Goal: Task Accomplishment & Management: Use online tool/utility

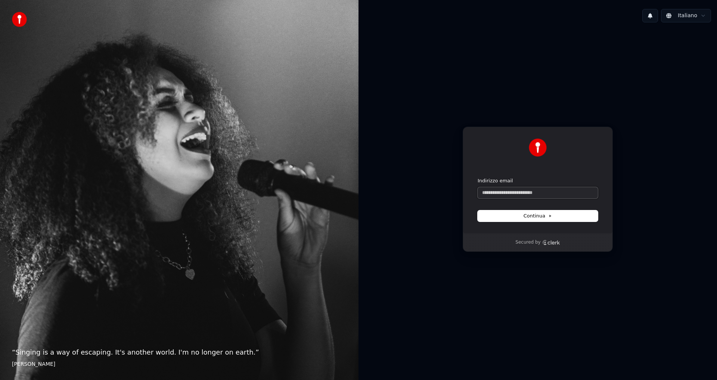
click at [513, 191] on input "Indirizzo email" at bounding box center [538, 192] width 120 height 11
click at [478, 177] on button "submit" at bounding box center [478, 177] width 0 height 0
type input "**********"
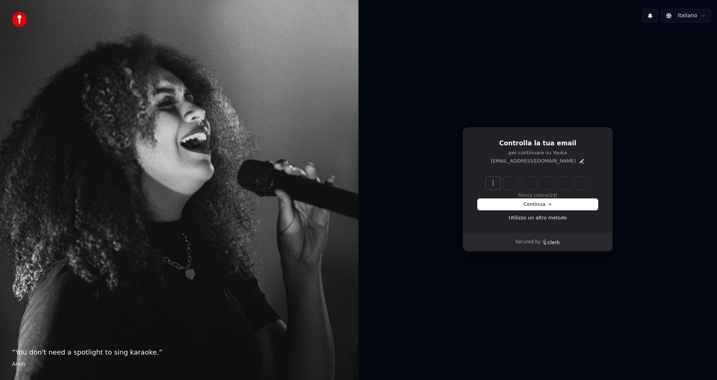
click at [487, 179] on input "Enter verification code" at bounding box center [546, 182] width 120 height 13
type input "******"
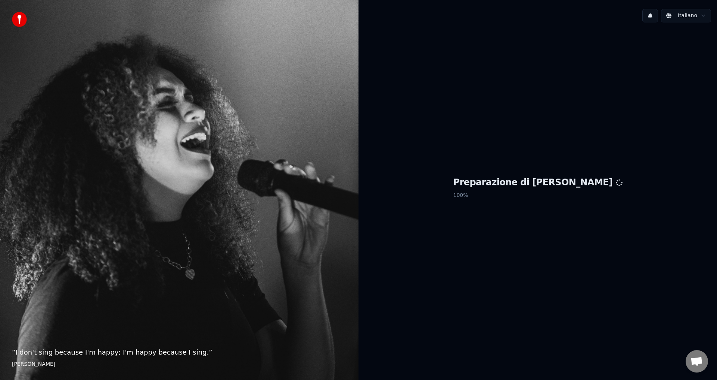
scroll to position [300, 0]
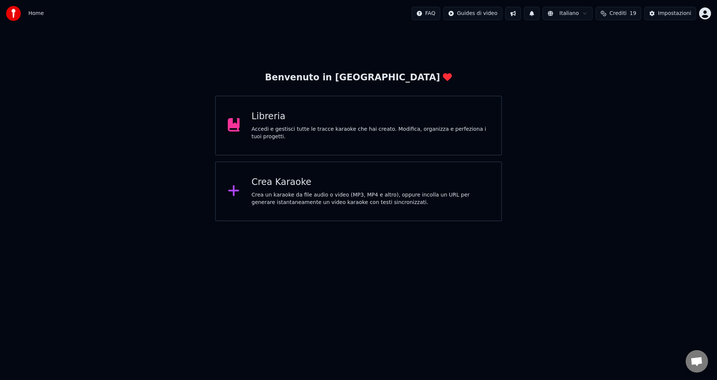
click at [282, 132] on div "Accedi e gestisci tutte le tracce karaoke che hai creato. Modifica, organizza e…" at bounding box center [371, 133] width 238 height 15
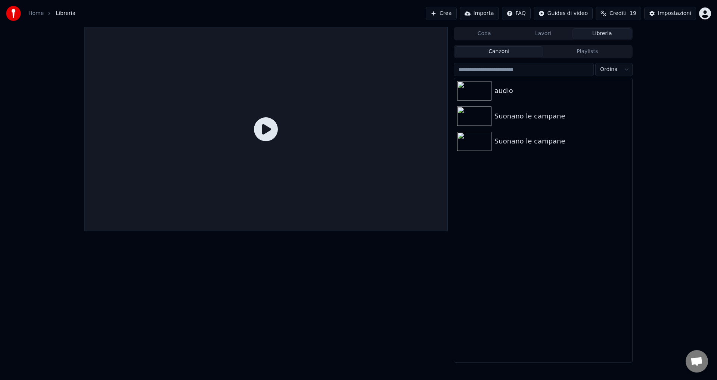
click at [497, 33] on button "Coda" at bounding box center [484, 33] width 59 height 11
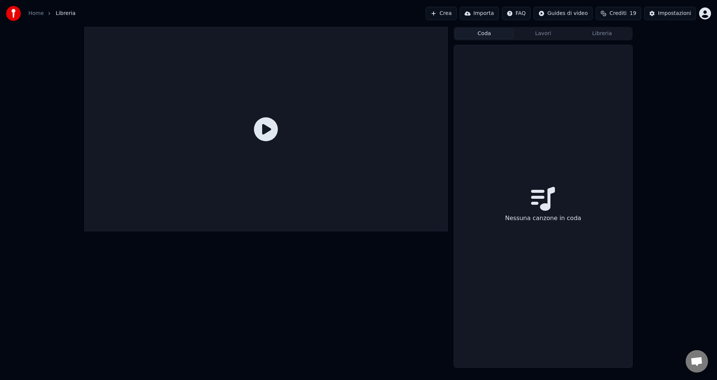
click at [533, 36] on button "Lavori" at bounding box center [543, 33] width 59 height 11
click at [454, 13] on button "Crea" at bounding box center [441, 13] width 31 height 13
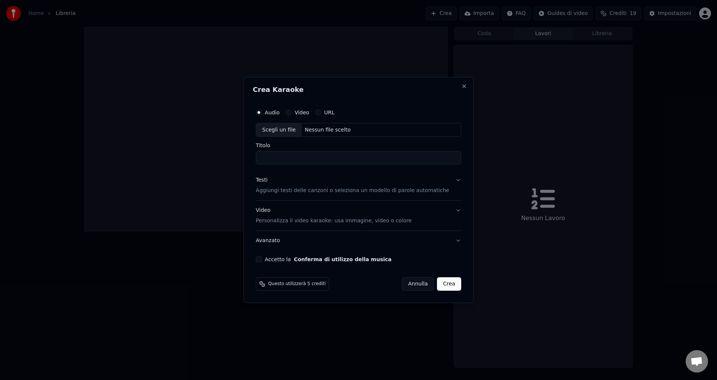
click at [331, 128] on div "Nessun file scelto" at bounding box center [328, 129] width 52 height 7
type input "**********"
click at [449, 181] on button "Testi Aggiungi testi delle canzoni o seleziona un modello di parole automatiche" at bounding box center [359, 186] width 206 height 30
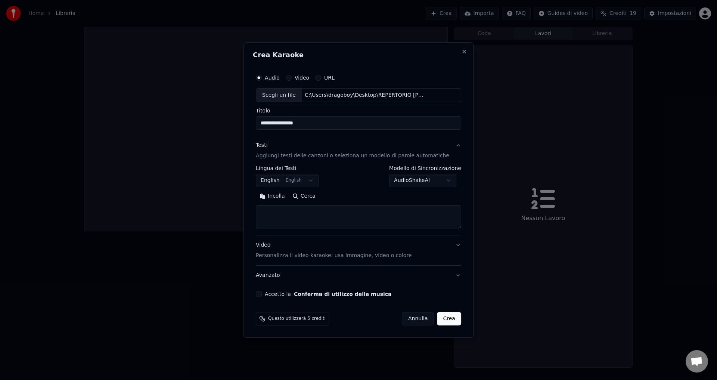
click at [273, 178] on button "English English" at bounding box center [287, 180] width 63 height 13
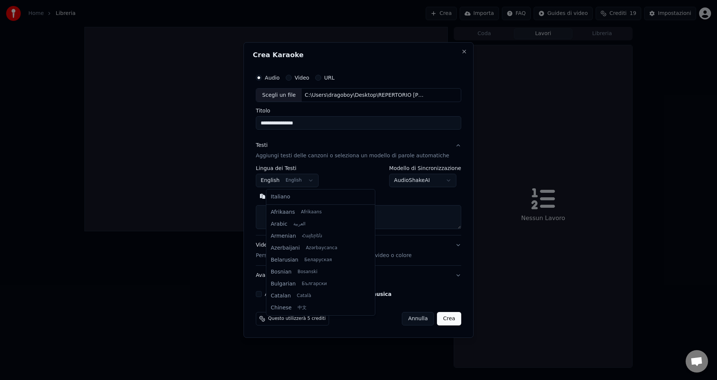
scroll to position [60, 0]
select select "**"
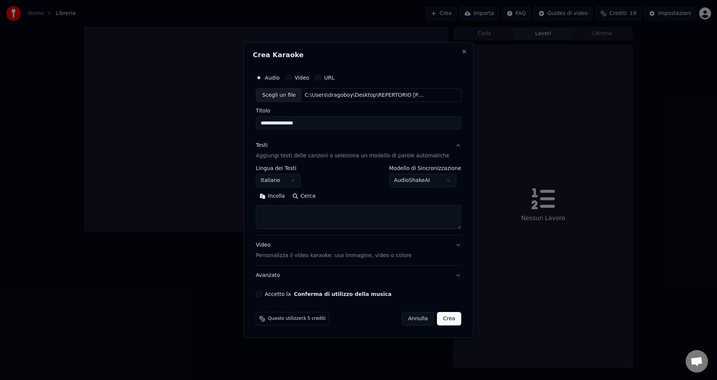
click at [262, 293] on button "Accetto la Conferma di utilizzo della musica" at bounding box center [259, 294] width 6 height 6
click at [420, 184] on body "Home Libreria Crea Importa FAQ Guides di video Crediti 19 Impostazioni Coda Lav…" at bounding box center [358, 190] width 717 height 380
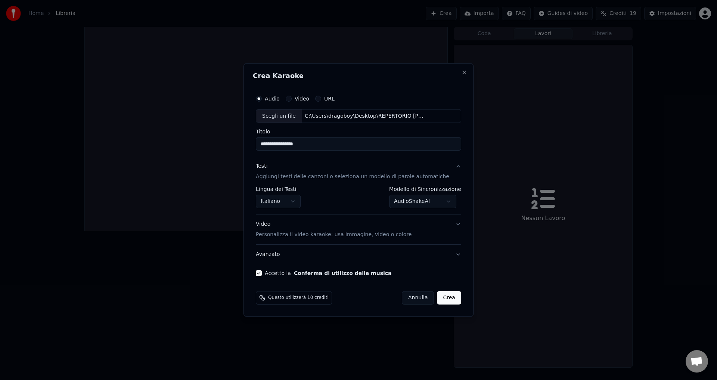
click at [441, 300] on button "Crea" at bounding box center [450, 297] width 24 height 13
select select "**********"
select select
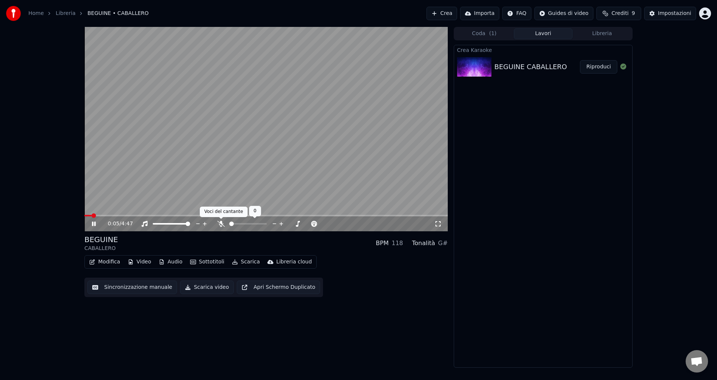
click at [217, 222] on icon at bounding box center [220, 224] width 7 height 6
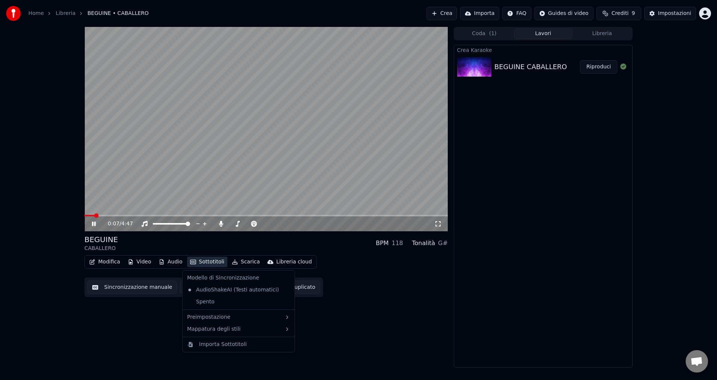
click at [209, 261] on button "Sottotitoli" at bounding box center [207, 262] width 40 height 10
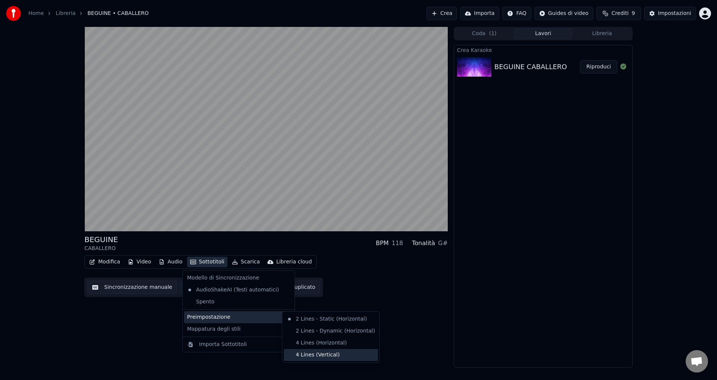
click at [309, 358] on div "4 Lines (Vertical)" at bounding box center [331, 355] width 94 height 12
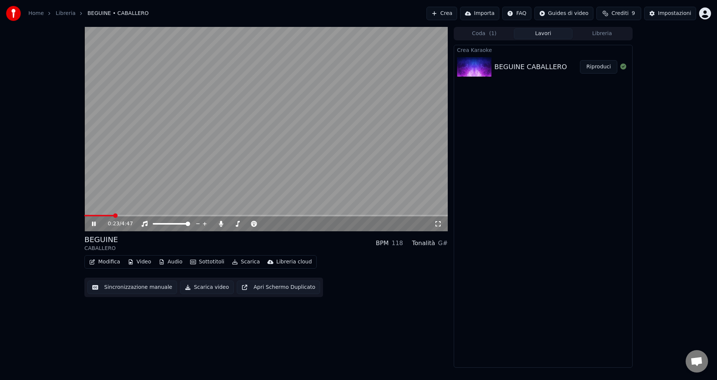
click at [94, 225] on icon at bounding box center [99, 224] width 18 height 6
click at [84, 213] on span at bounding box center [86, 215] width 4 height 4
click at [92, 222] on icon at bounding box center [94, 223] width 4 height 5
click at [137, 263] on button "Video" at bounding box center [140, 262] width 30 height 10
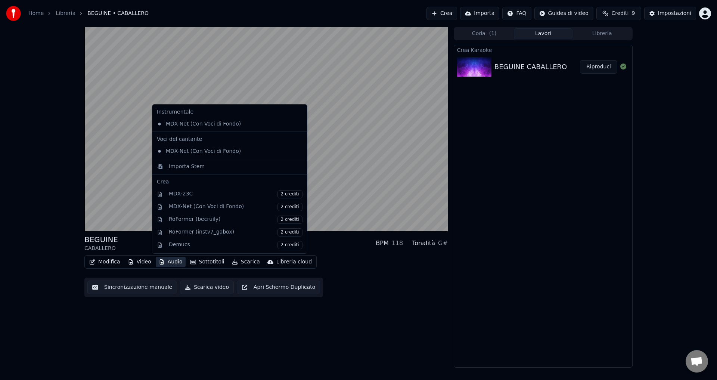
click at [170, 264] on button "Audio" at bounding box center [171, 262] width 30 height 10
click at [170, 262] on button "Audio" at bounding box center [171, 262] width 30 height 10
click at [204, 124] on div "MDX-Net (Con Voci di Fondo)" at bounding box center [224, 124] width 140 height 12
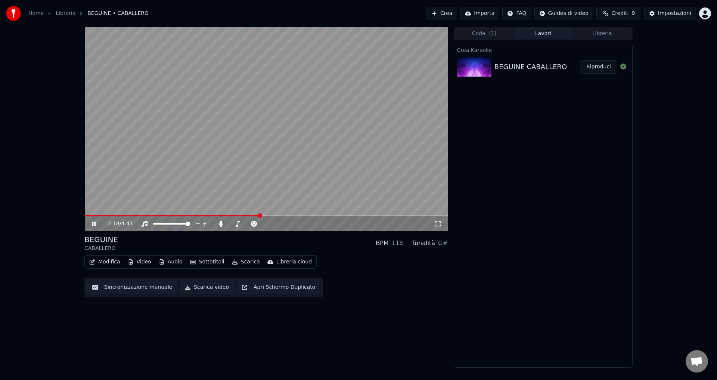
click at [94, 224] on icon at bounding box center [99, 224] width 18 height 6
click at [123, 288] on button "Sincronizzazione manuale" at bounding box center [132, 287] width 90 height 13
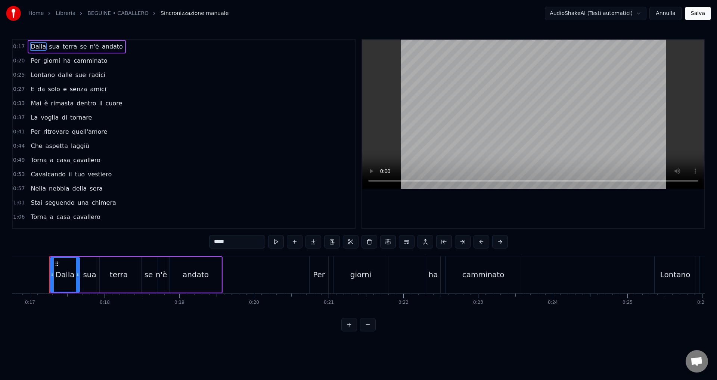
scroll to position [37, 0]
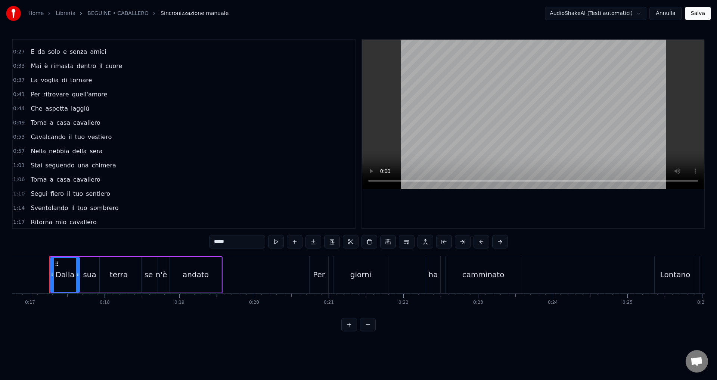
click at [89, 135] on span "vestiero" at bounding box center [99, 137] width 25 height 9
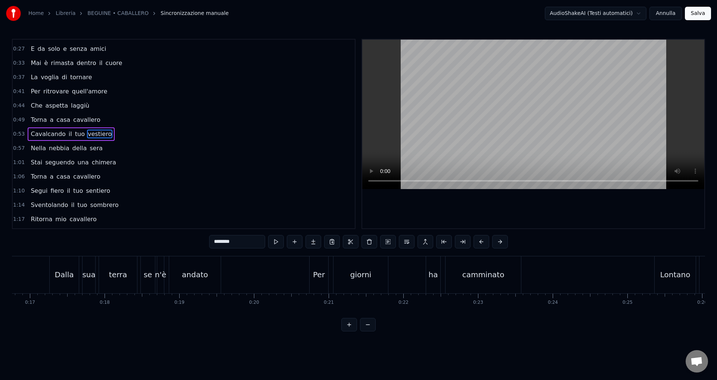
scroll to position [0, 4107]
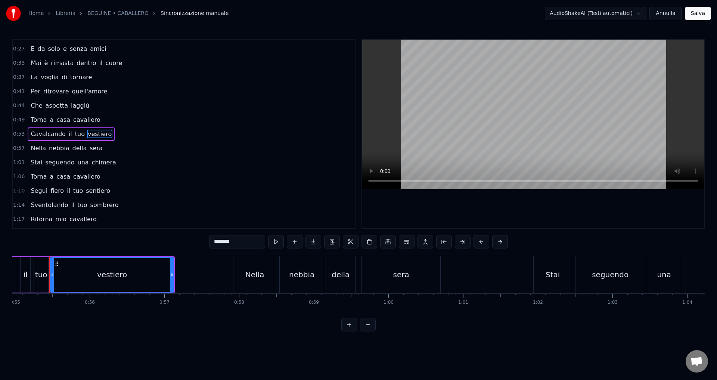
drag, startPoint x: 238, startPoint y: 240, endPoint x: 174, endPoint y: 235, distance: 64.1
click at [174, 235] on div "0:17 Dalla sua terra se n'è andato 0:20 Per giorni ha camminato 0:25 Lontano da…" at bounding box center [358, 185] width 693 height 293
type input "******"
click at [665, 11] on button "Annulla" at bounding box center [666, 13] width 33 height 13
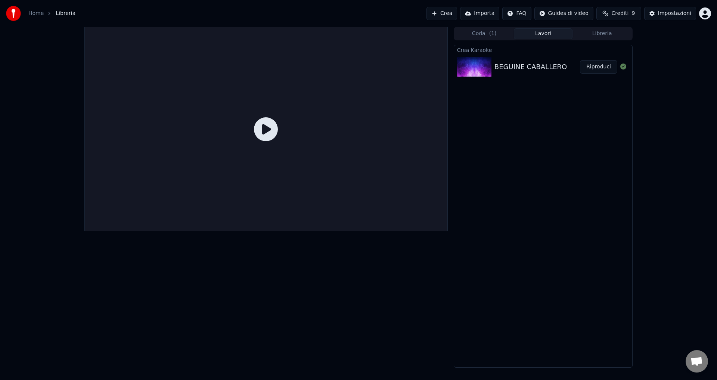
click at [522, 65] on div "BEGUINE CABALLERO" at bounding box center [531, 67] width 72 height 10
click at [608, 65] on button "Riproduci" at bounding box center [598, 66] width 37 height 13
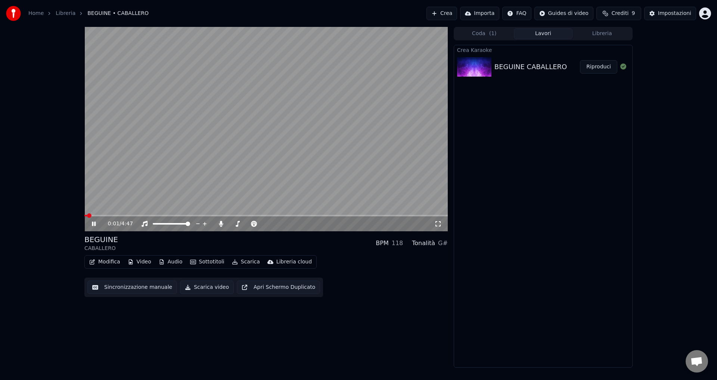
click at [93, 223] on icon at bounding box center [94, 224] width 4 height 4
click at [140, 287] on button "Sincronizzazione manuale" at bounding box center [132, 287] width 90 height 13
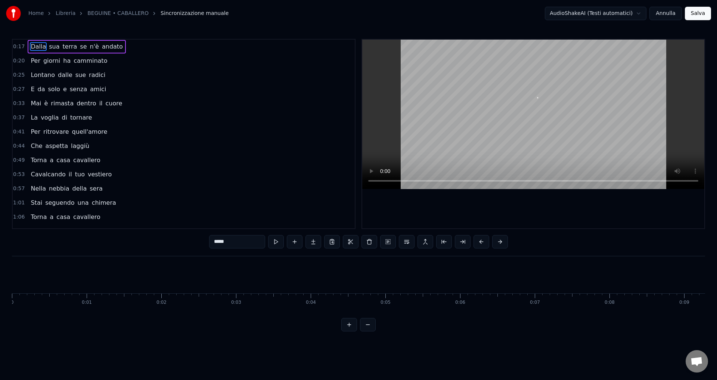
scroll to position [0, 1252]
